Goal: Task Accomplishment & Management: Use online tool/utility

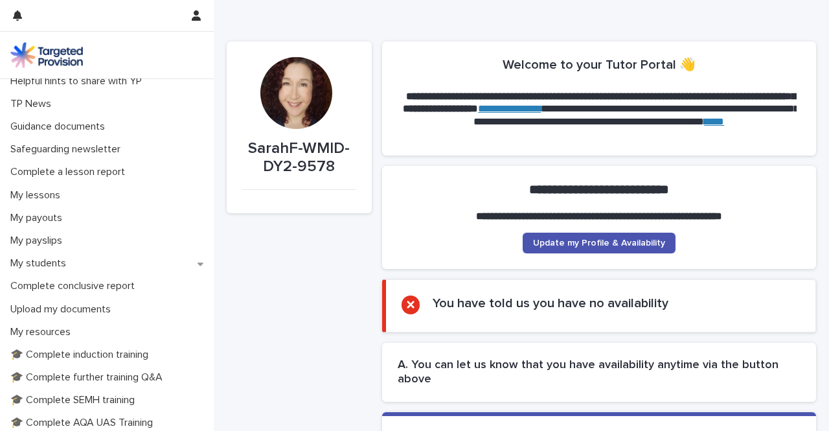
scroll to position [65, 0]
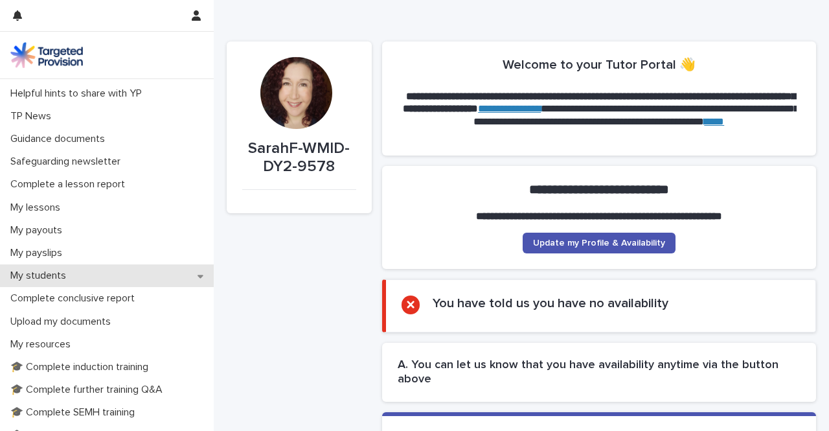
click at [65, 269] on p "My students" at bounding box center [40, 275] width 71 height 12
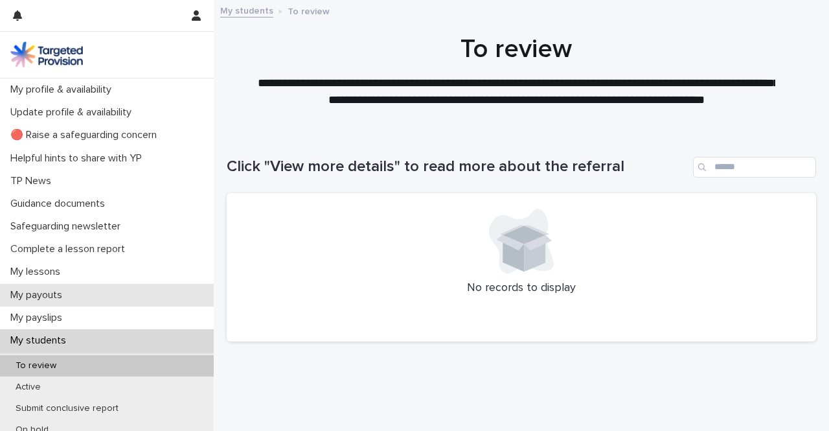
scroll to position [130, 0]
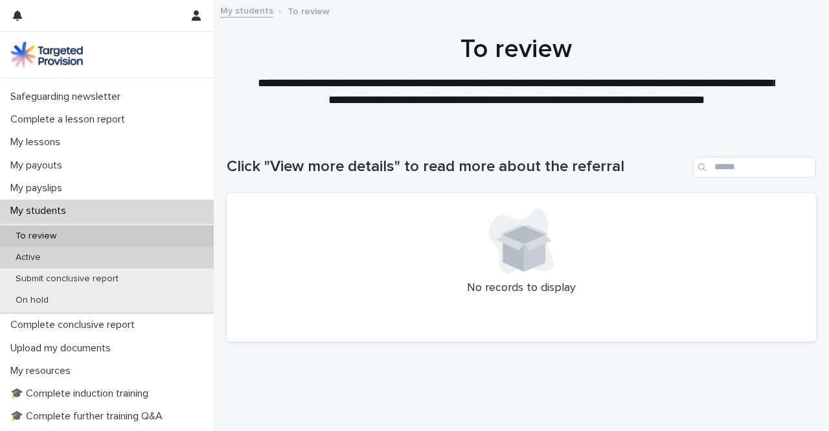
click at [32, 257] on p "Active" at bounding box center [28, 257] width 46 height 11
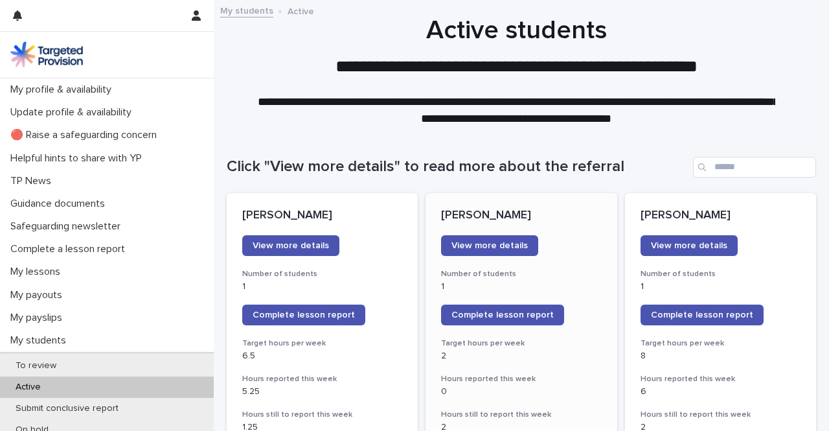
scroll to position [65, 0]
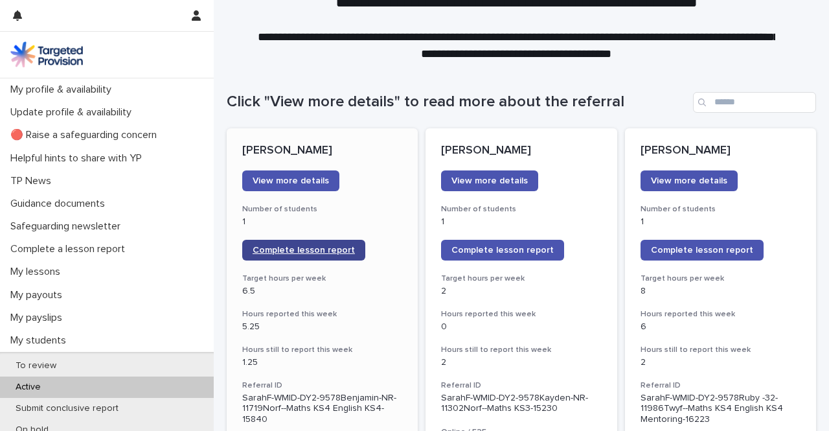
click at [301, 251] on span "Complete lesson report" at bounding box center [304, 250] width 102 height 9
